Goal: Information Seeking & Learning: Learn about a topic

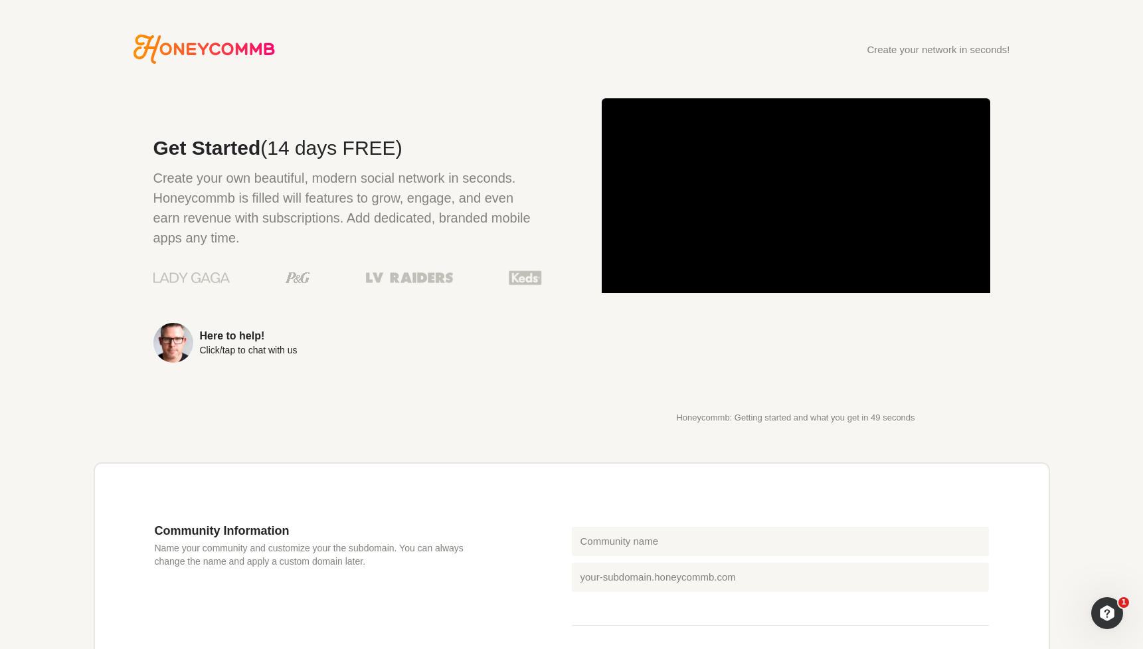
scroll to position [1, 0]
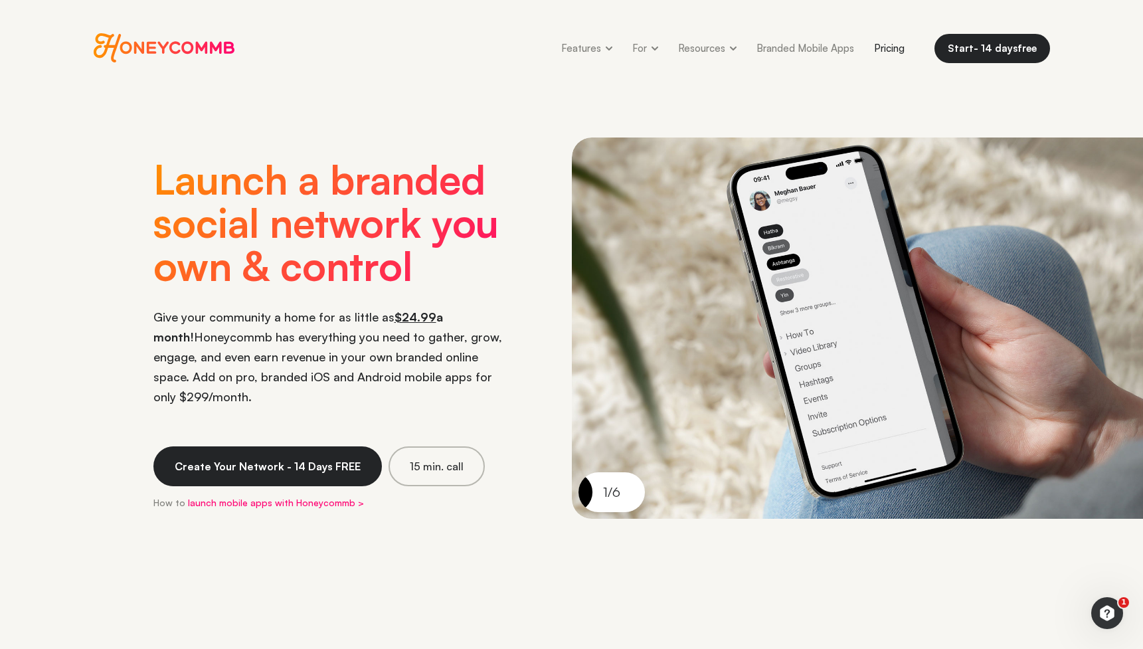
click at [895, 46] on link "Pricing" at bounding box center [889, 48] width 50 height 30
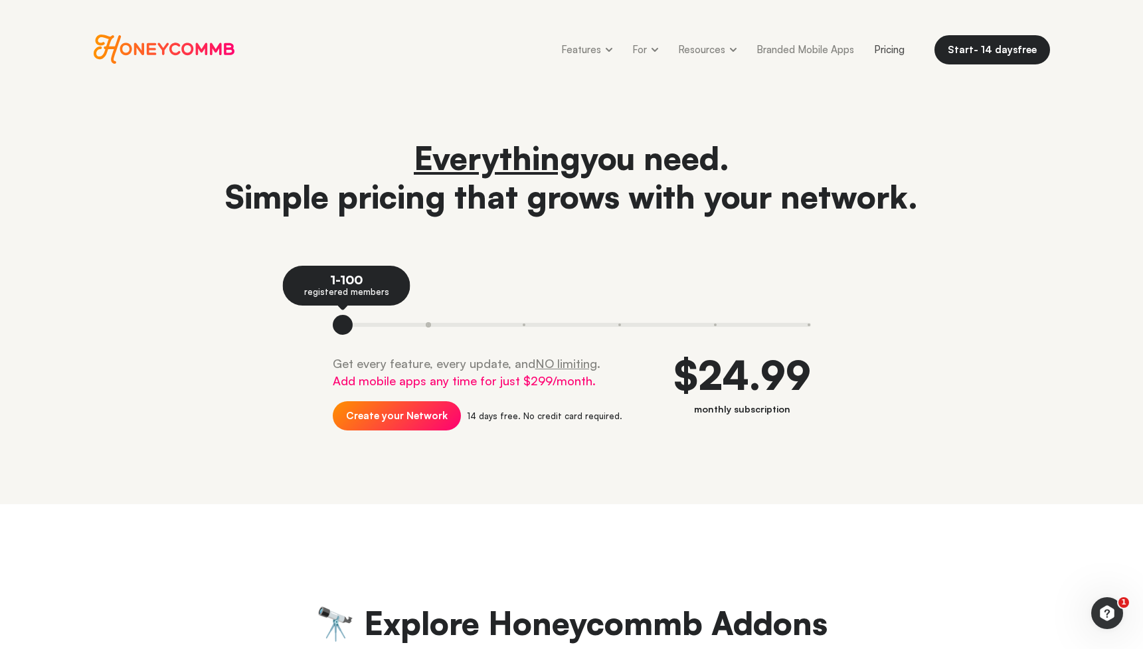
click at [423, 327] on button at bounding box center [429, 325] width 96 height 20
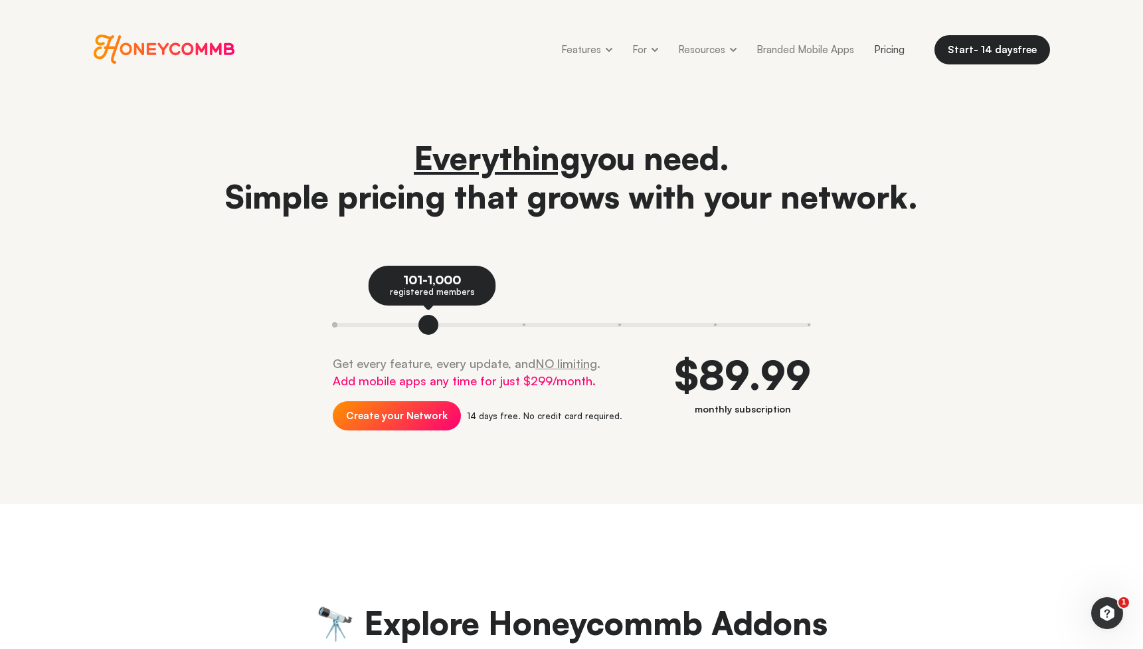
click at [339, 327] on button at bounding box center [357, 325] width 48 height 20
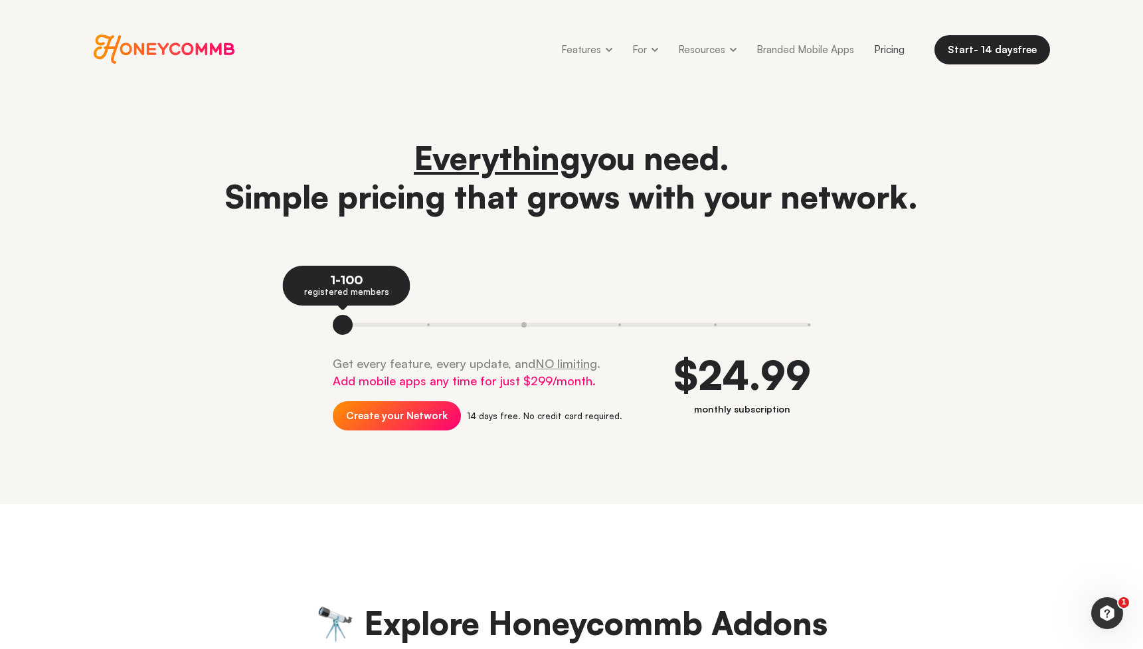
click at [518, 323] on button at bounding box center [524, 325] width 96 height 20
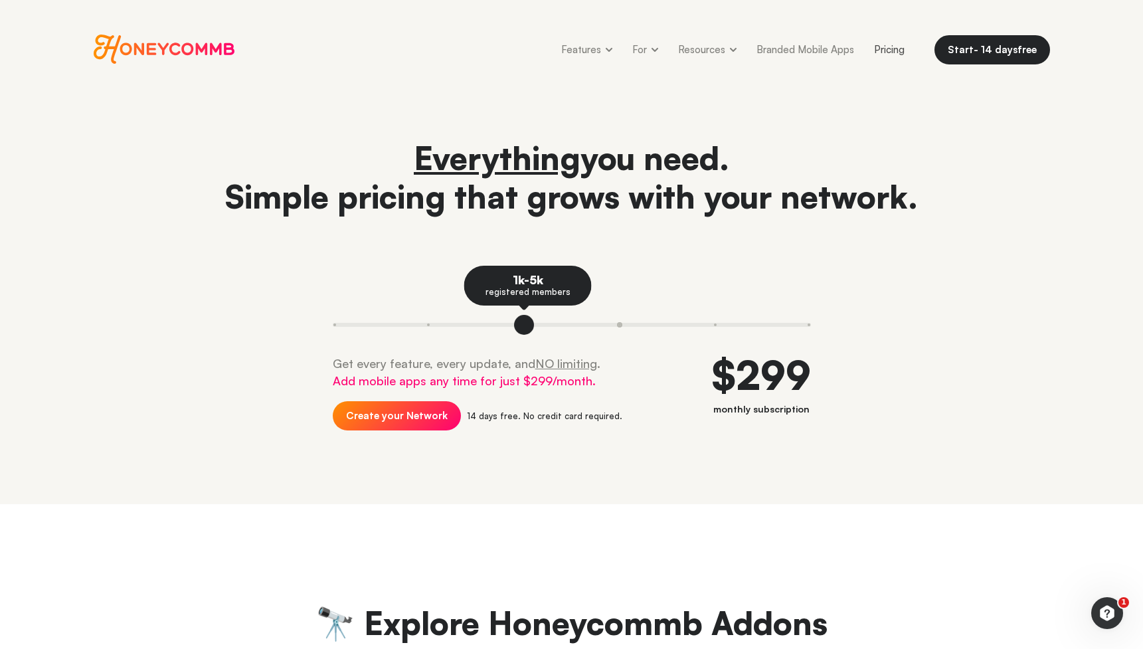
click at [592, 323] on button at bounding box center [620, 325] width 96 height 20
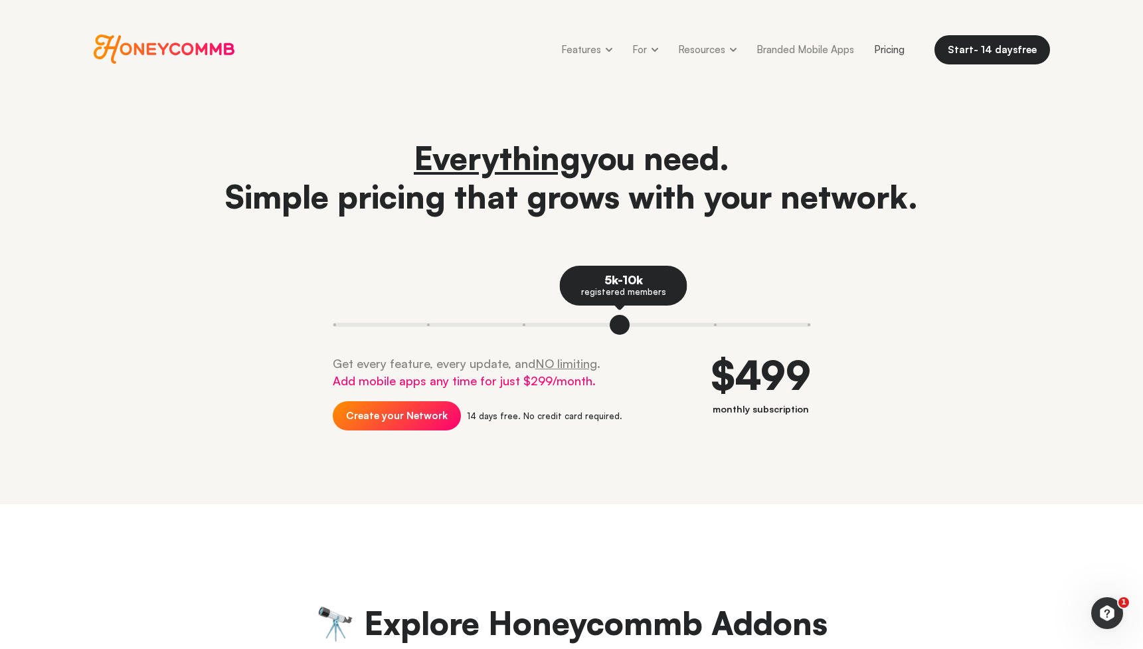
click at [234, 376] on div "Everything you need. Simple pricing that grows with your network. 5k-10k regist…" at bounding box center [572, 296] width 956 height 315
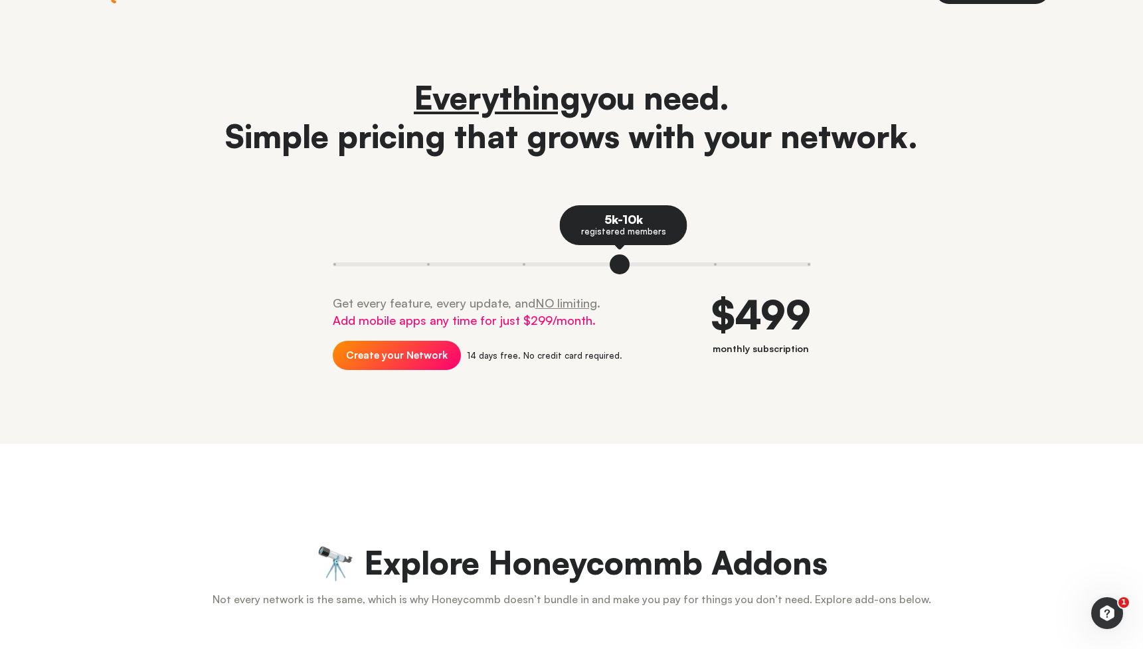
scroll to position [63, 0]
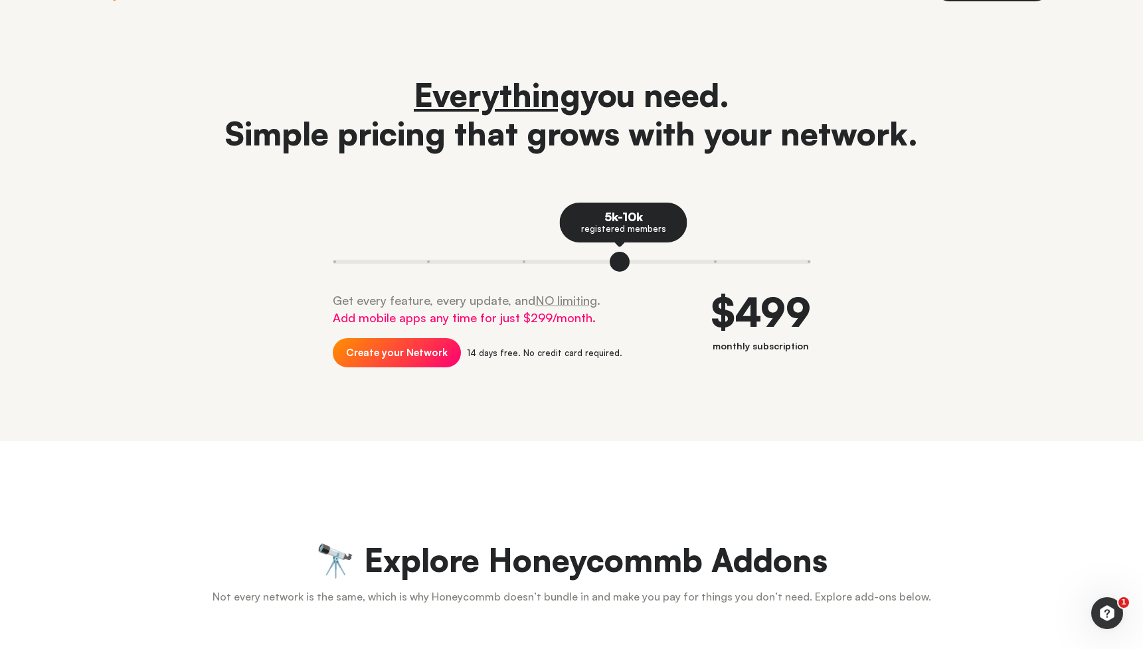
click at [766, 314] on div "$499" at bounding box center [761, 312] width 100 height 40
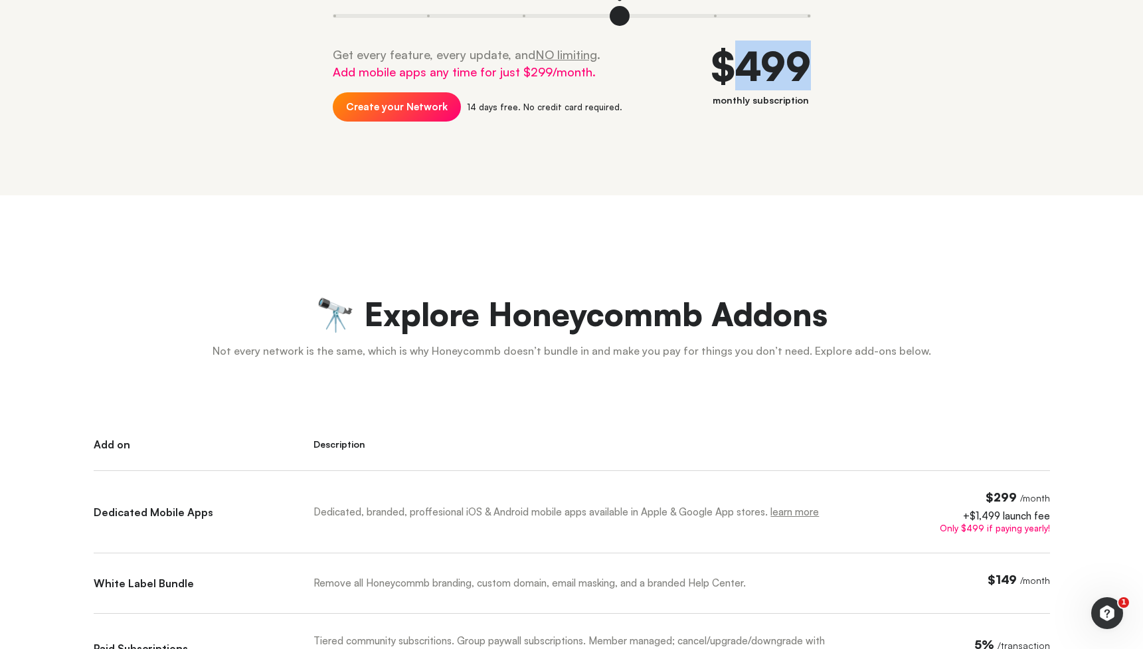
scroll to position [313, 0]
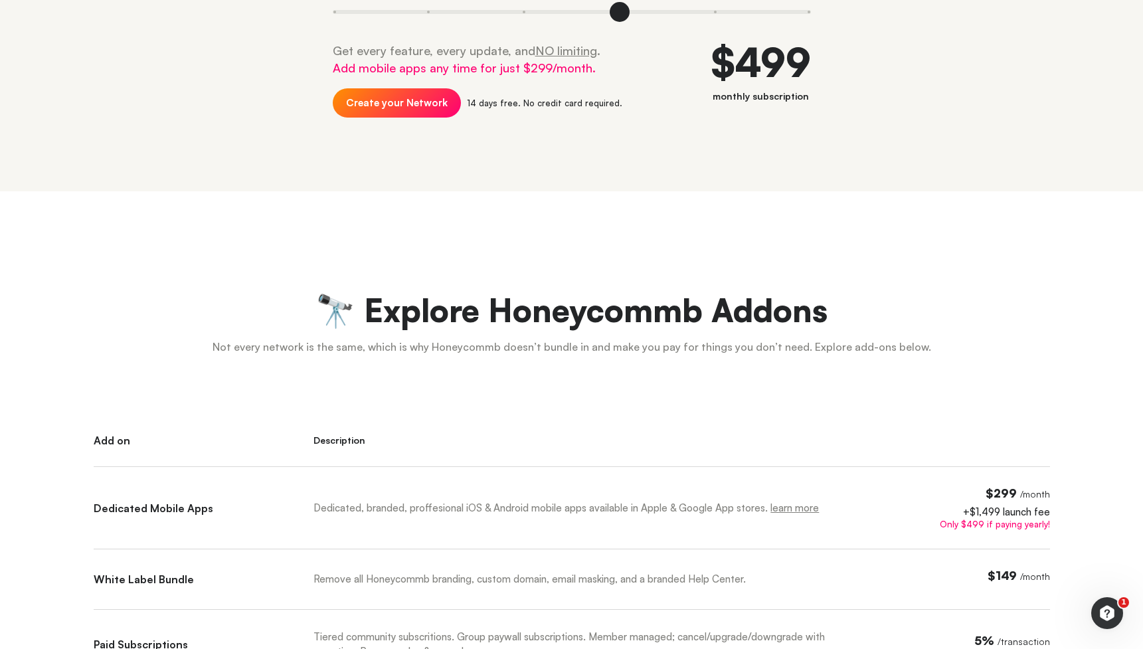
click at [1008, 492] on span "$299" at bounding box center [1001, 493] width 31 height 15
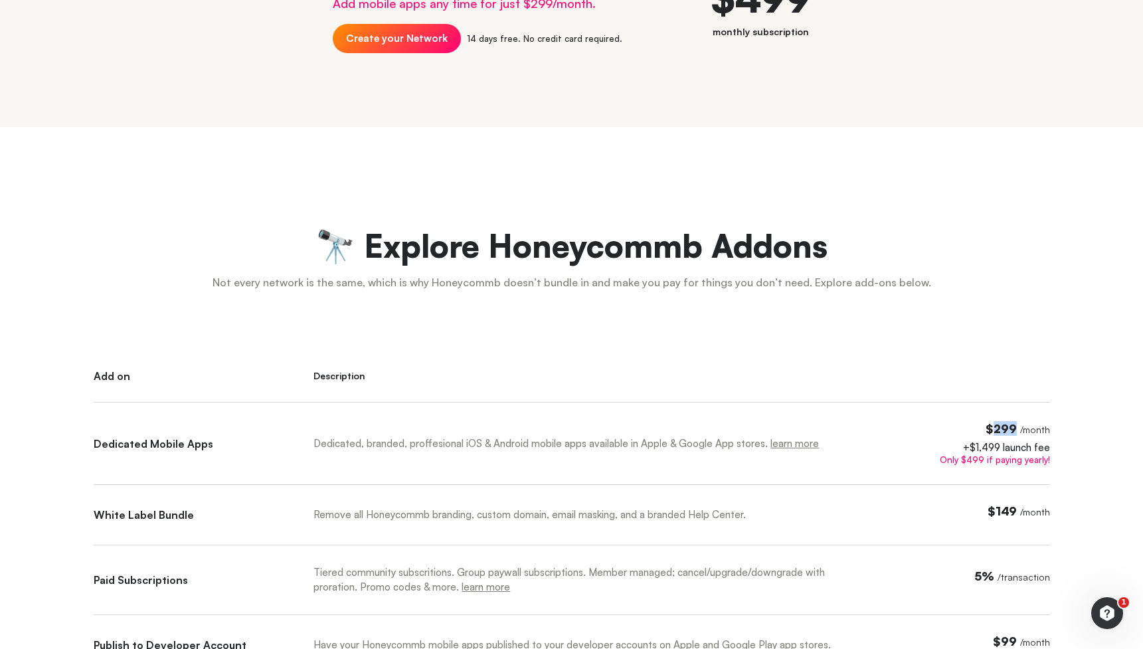
scroll to position [379, 0]
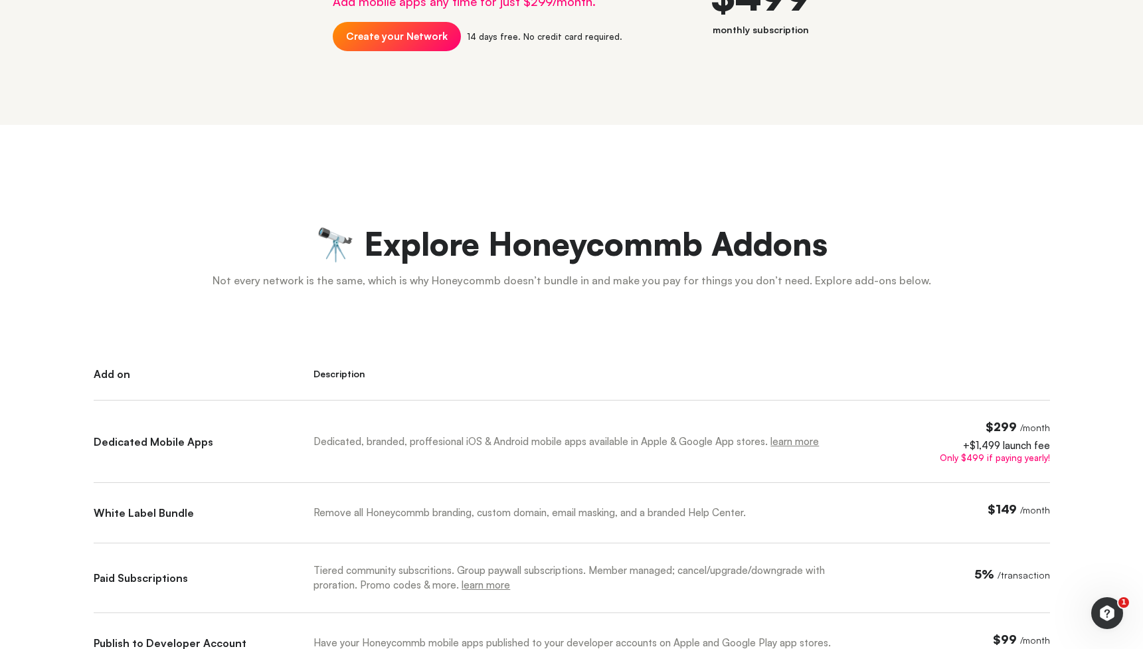
click at [573, 435] on div "Dedicated, branded, proffesional iOS & Android mobile apps available in Apple &…" at bounding box center [578, 441] width 531 height 15
click at [382, 509] on div "Remove all Honeycommb branding, custom domain, email masking, and a branded Hel…" at bounding box center [578, 512] width 531 height 15
click at [300, 488] on div "Add on Description Dedicated Mobile Apps Dedicated, branded, proffesional iOS &…" at bounding box center [572, 586] width 956 height 436
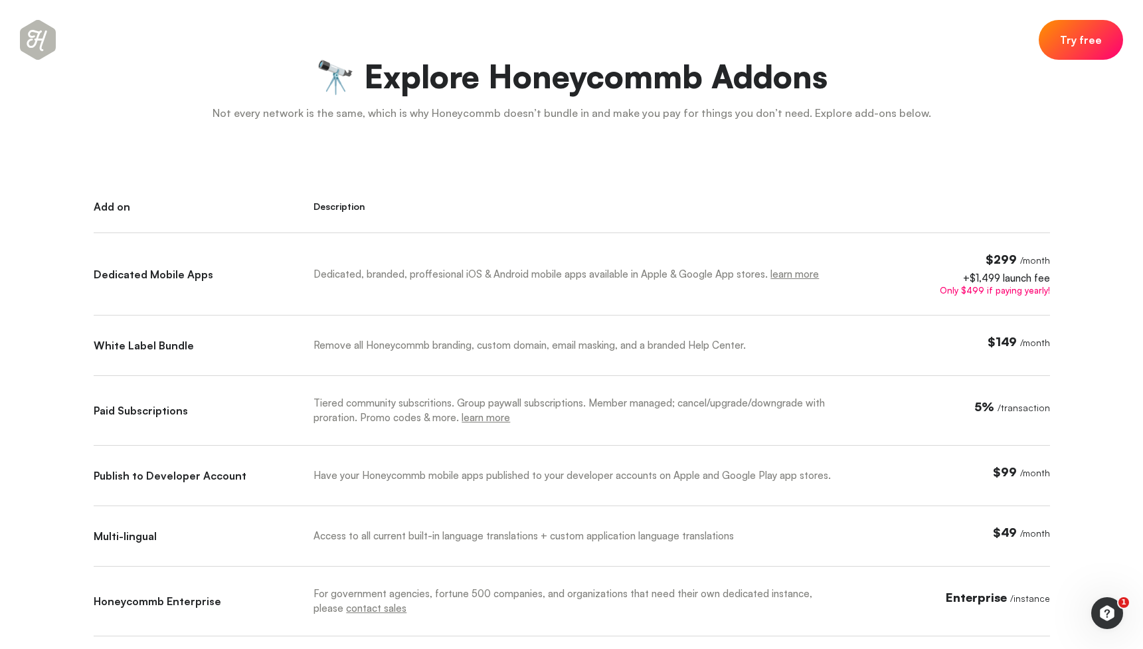
scroll to position [542, 0]
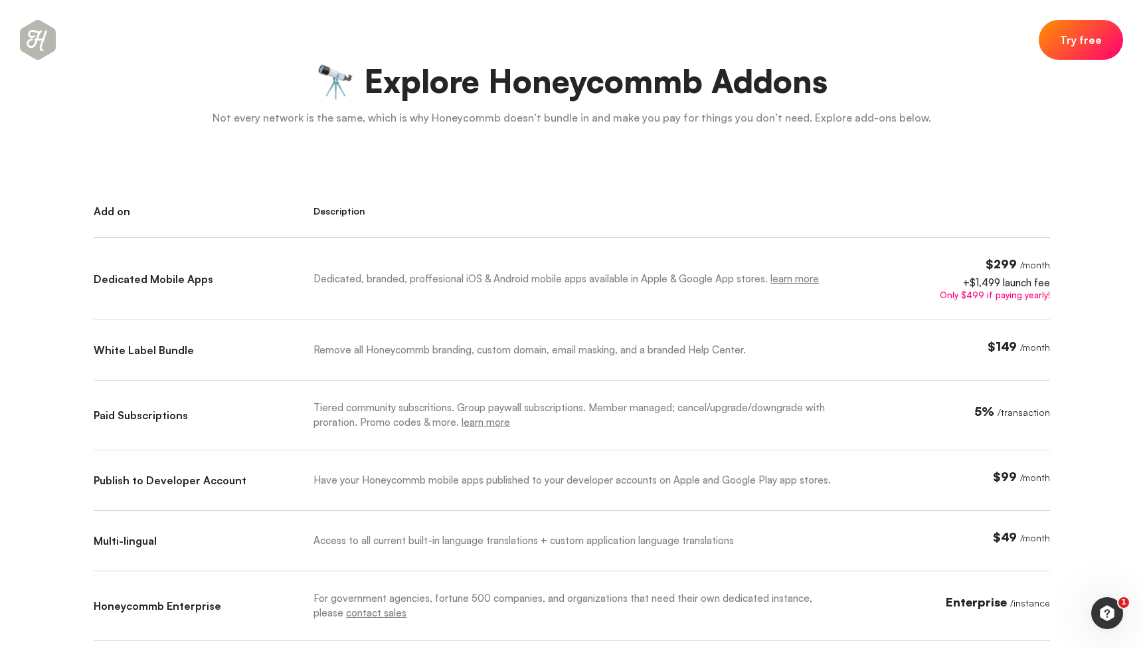
click at [318, 275] on div "Dedicated, branded, proffesional iOS & Android mobile apps available in Apple &…" at bounding box center [578, 279] width 531 height 15
click at [489, 300] on div "Dedicated, branded, proffesional iOS & Android mobile apps available in Apple &…" at bounding box center [592, 289] width 559 height 62
click at [1010, 476] on span "$99" at bounding box center [1005, 476] width 24 height 15
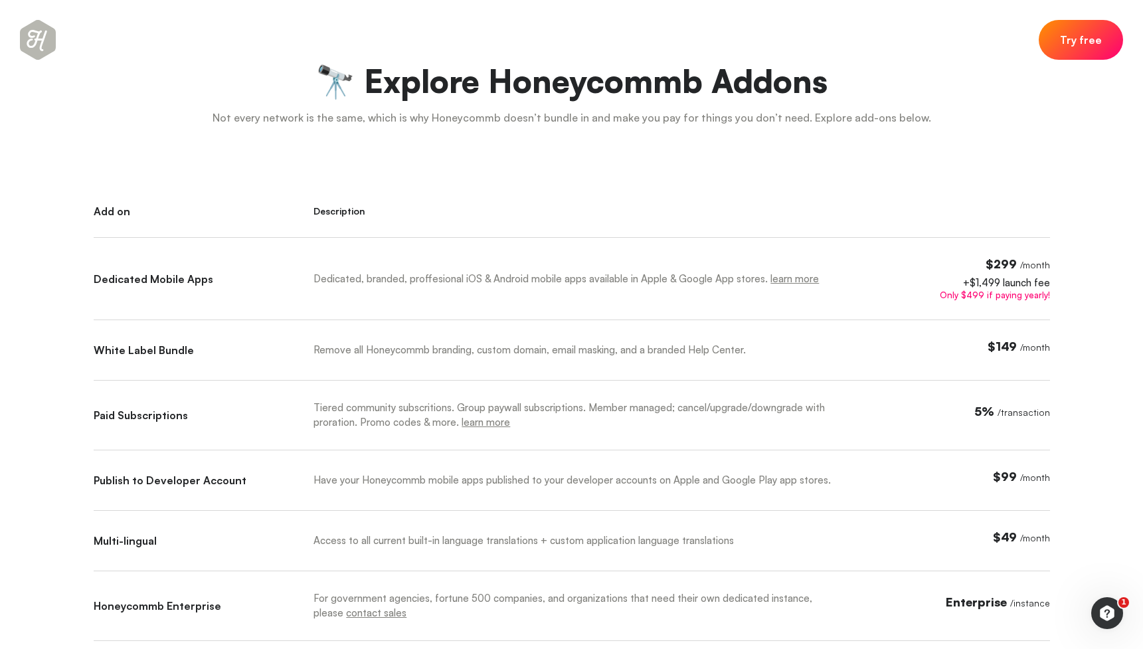
click at [365, 344] on div "Remove all Honeycommb branding, custom domain, email masking, and a branded Hel…" at bounding box center [578, 350] width 531 height 15
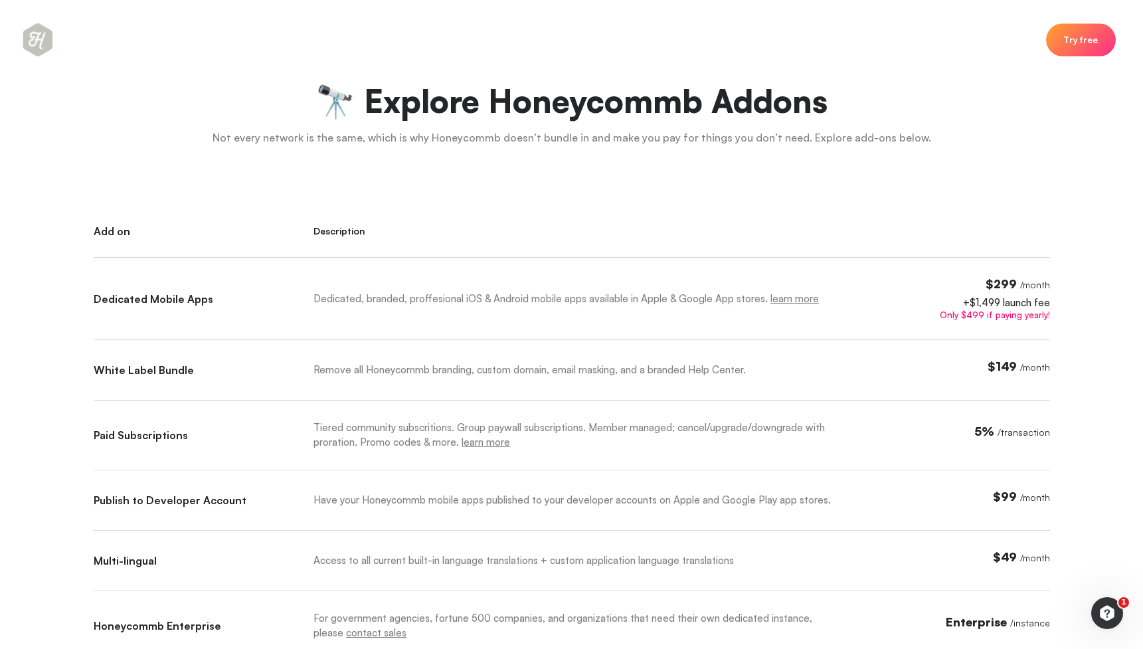
scroll to position [507, 0]
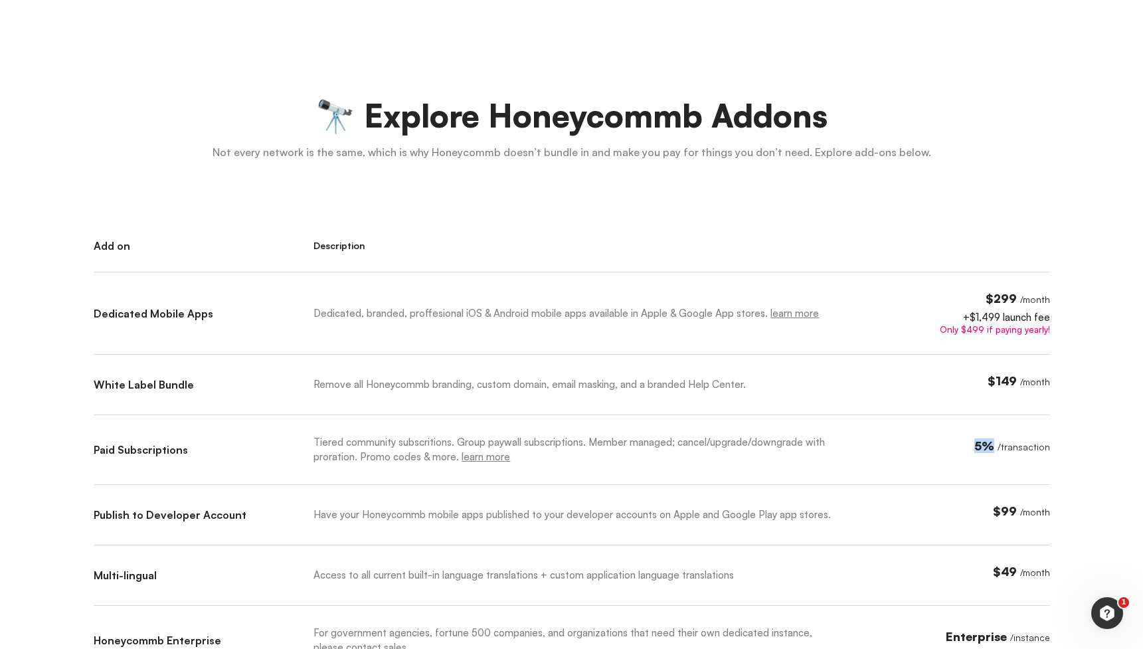
drag, startPoint x: 982, startPoint y: 445, endPoint x: 994, endPoint y: 448, distance: 12.2
click at [994, 448] on span "5%" at bounding box center [984, 445] width 20 height 15
click at [945, 438] on div "5% / transaction" at bounding box center [980, 460] width 137 height 50
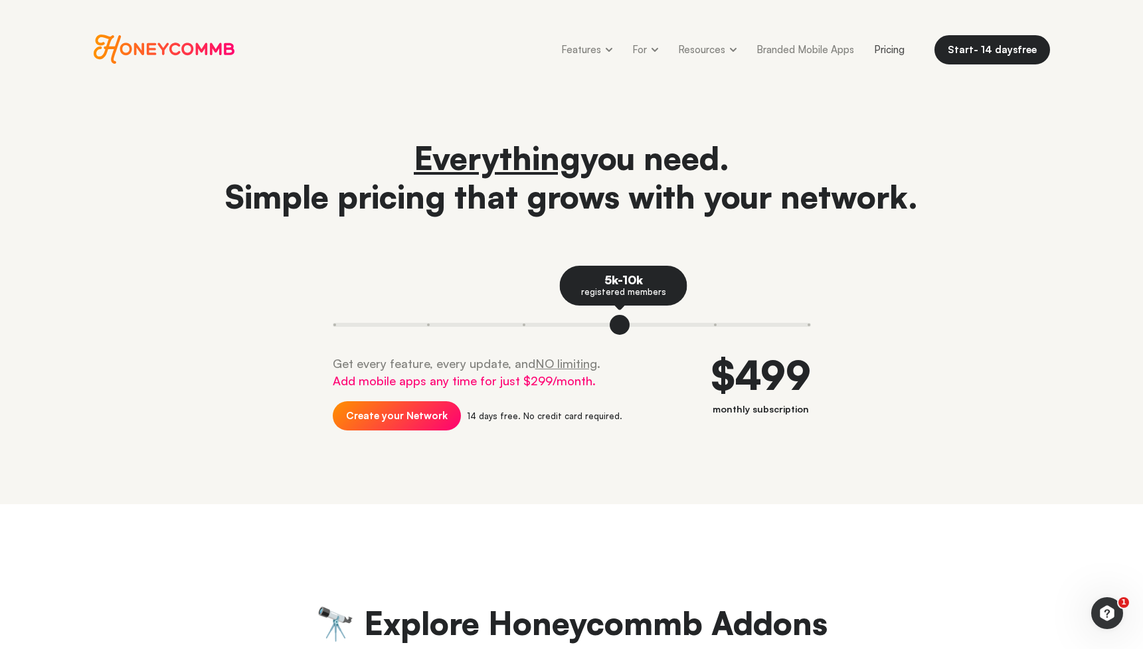
scroll to position [5, 0]
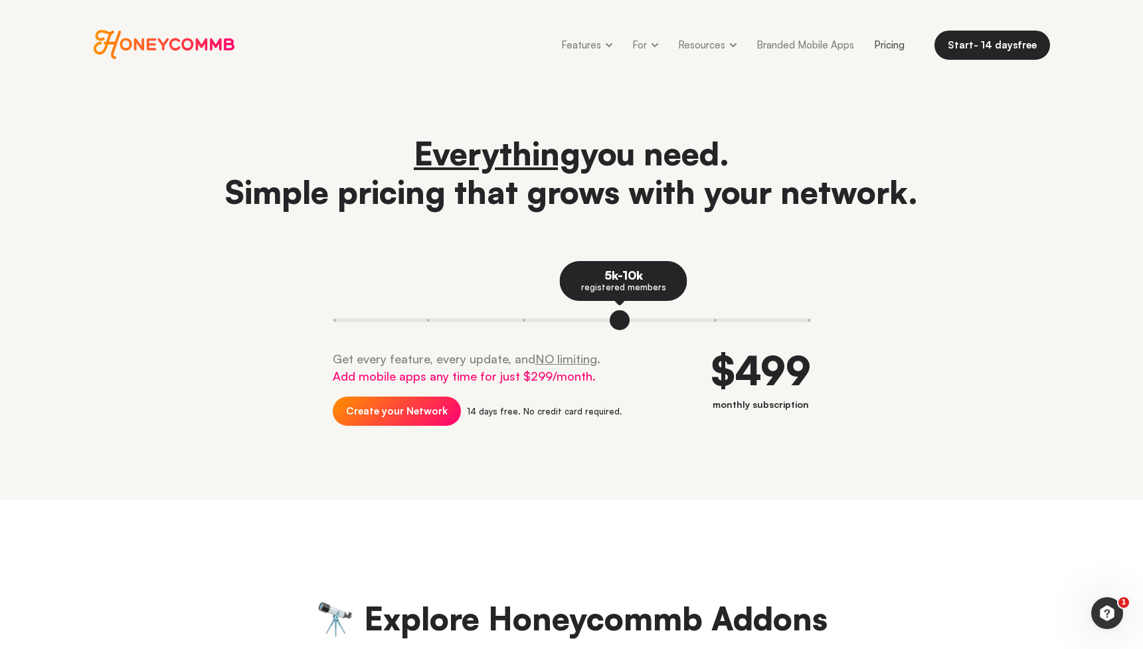
click at [990, 183] on h1 "Everything you need. Simple pricing that grows with your network." at bounding box center [572, 172] width 956 height 77
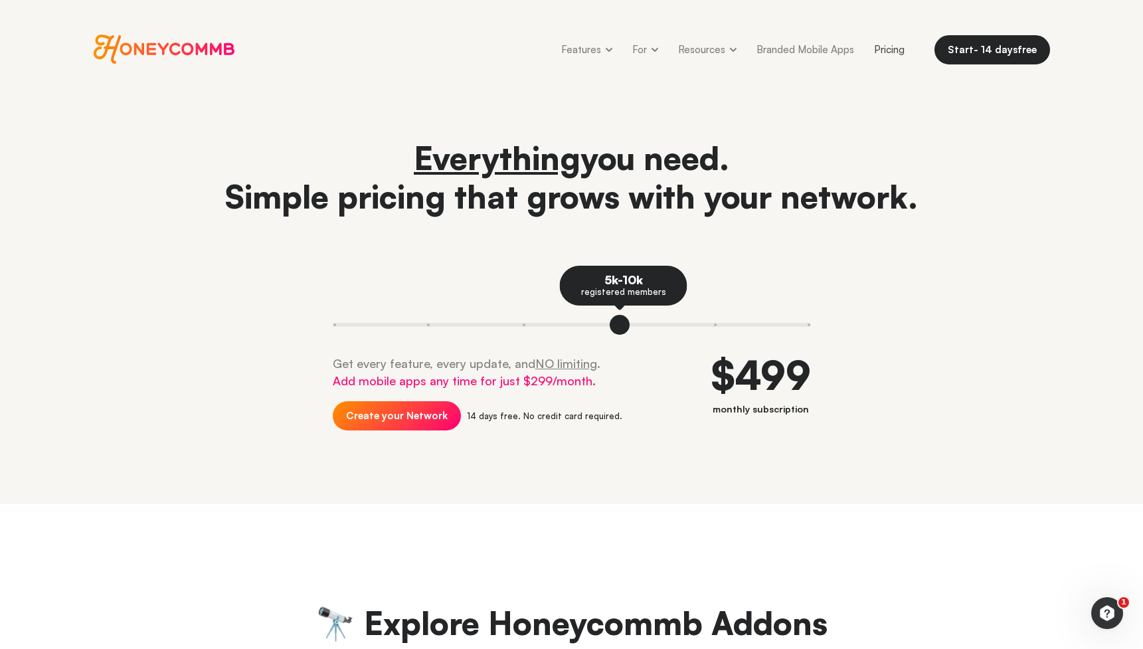
click at [802, 130] on header "Everything you need. Simple pricing that grows with your network. 5k-10k regist…" at bounding box center [571, 301] width 1143 height 405
